Goal: Task Accomplishment & Management: Use online tool/utility

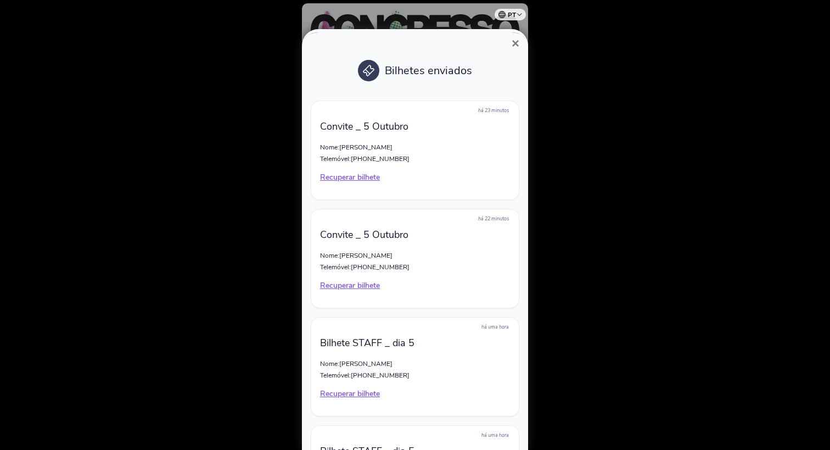
scroll to position [329, 0]
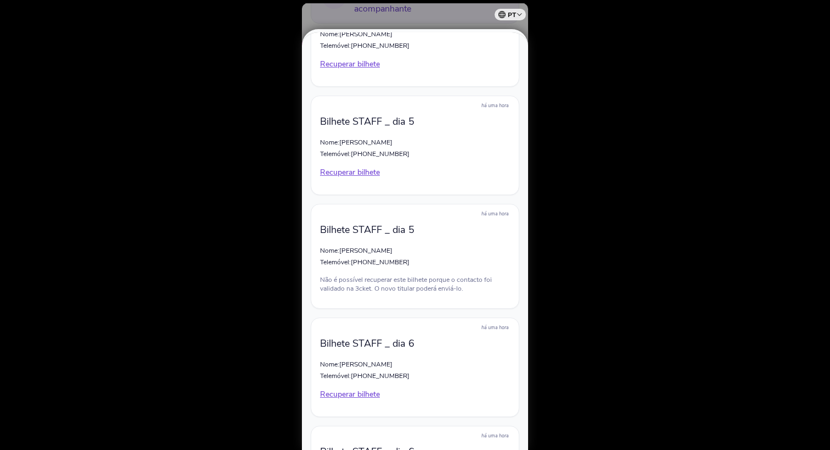
click at [586, 176] on div at bounding box center [415, 225] width 830 height 450
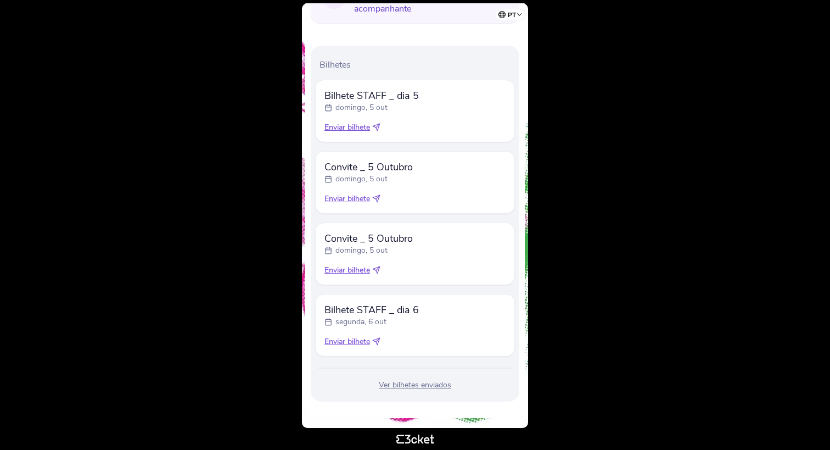
click at [298, 72] on body "pt Português (Portugal) English Español Catalan Français Vanessa Germano .st0{f…" at bounding box center [414, 224] width 821 height 441
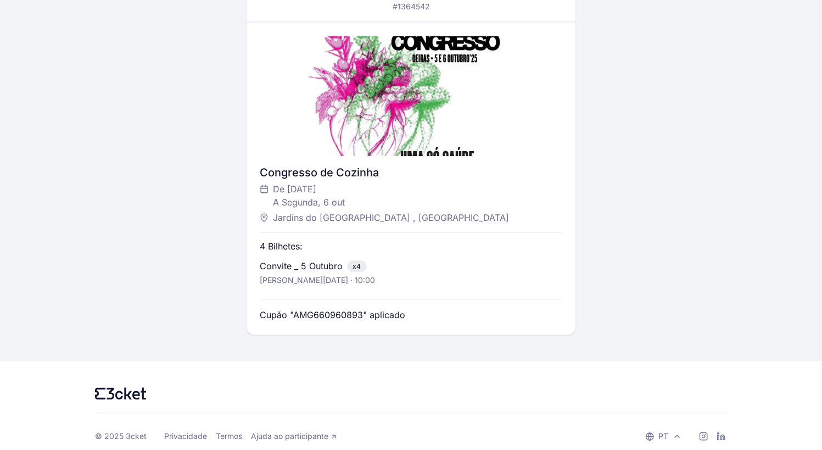
scroll to position [243, 0]
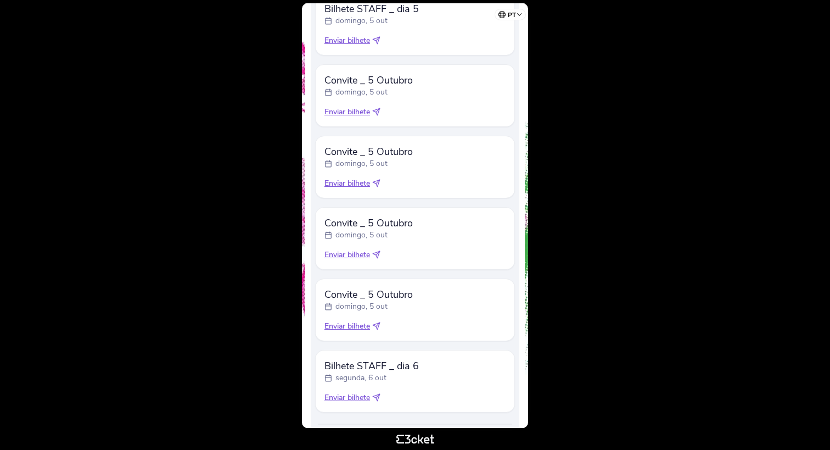
scroll to position [384, 0]
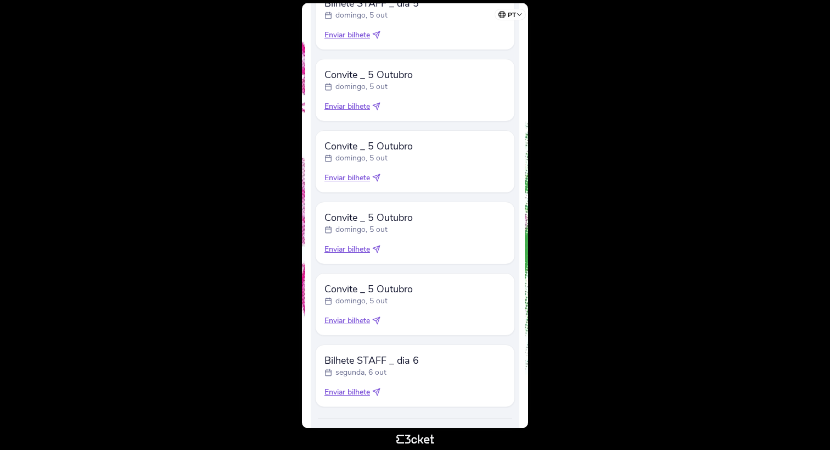
click at [380, 105] on icon at bounding box center [376, 106] width 7 height 7
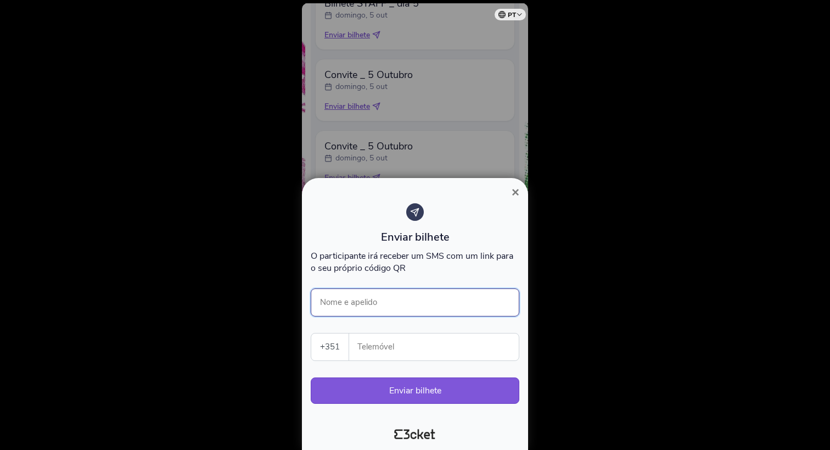
click at [362, 298] on input "Nome e apelido" at bounding box center [415, 302] width 209 height 28
type input "João Sardinha"
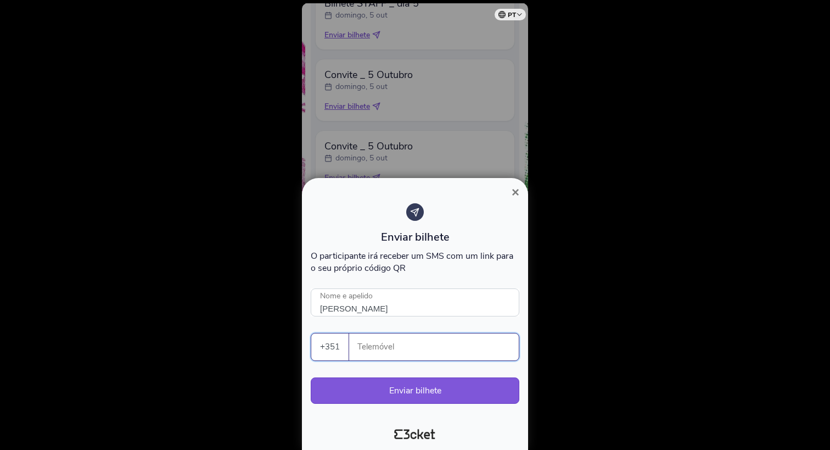
click at [366, 351] on input "Telemóvel" at bounding box center [438, 346] width 161 height 27
paste input "910614242"
type input "910614242"
click at [413, 389] on button "Enviar bilhete" at bounding box center [415, 390] width 209 height 26
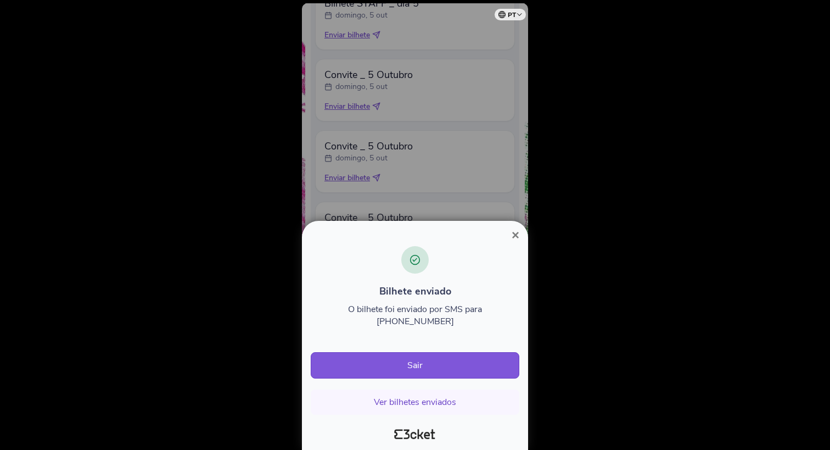
click at [513, 242] on span "×" at bounding box center [516, 234] width 8 height 15
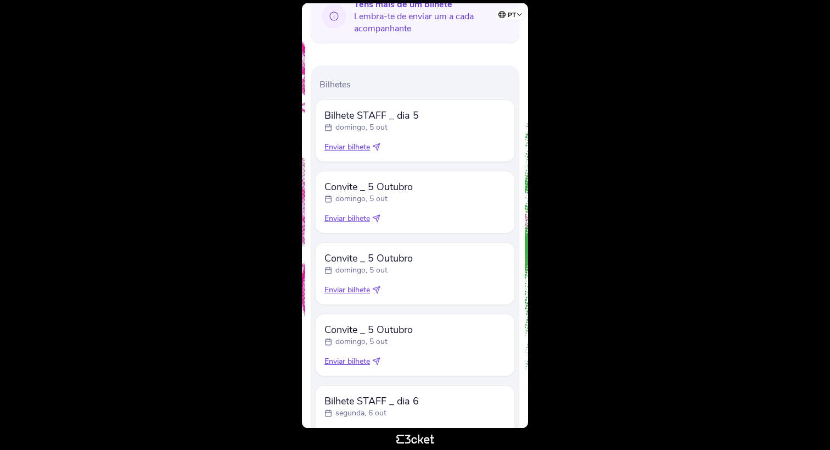
scroll to position [274, 0]
click at [378, 215] on icon at bounding box center [376, 216] width 8 height 8
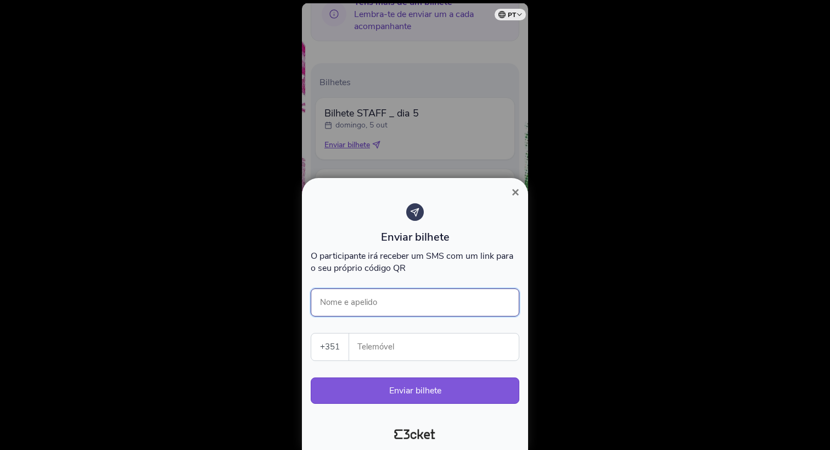
click at [384, 309] on input "Nome e apelido" at bounding box center [415, 302] width 209 height 28
click at [345, 306] on input "Sofia sardinha" at bounding box center [415, 302] width 209 height 28
type input "Sofia Sardinha"
click at [395, 349] on input "Telemóvel" at bounding box center [438, 346] width 161 height 27
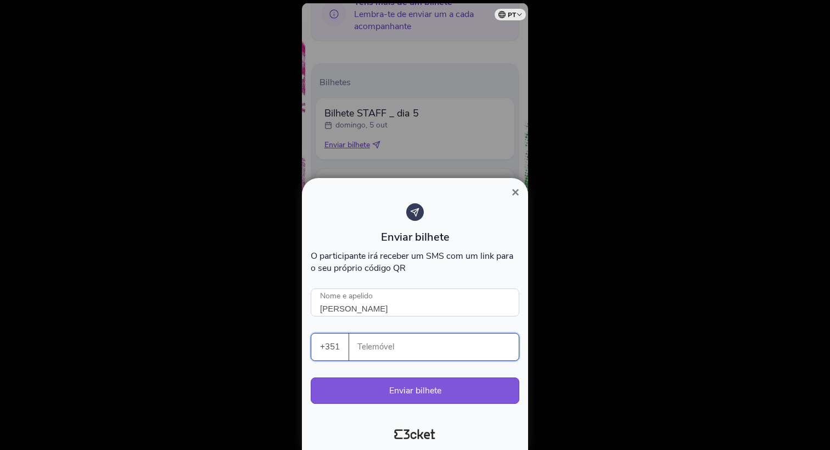
paste input "911950974"
type input "911950974"
click at [407, 395] on button "Enviar bilhete" at bounding box center [415, 390] width 209 height 26
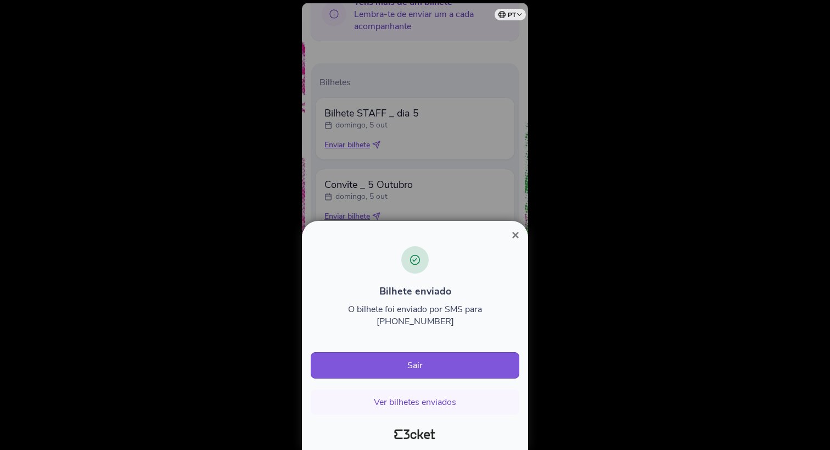
click at [512, 242] on span "×" at bounding box center [516, 234] width 8 height 15
